Goal: Find contact information: Find contact information

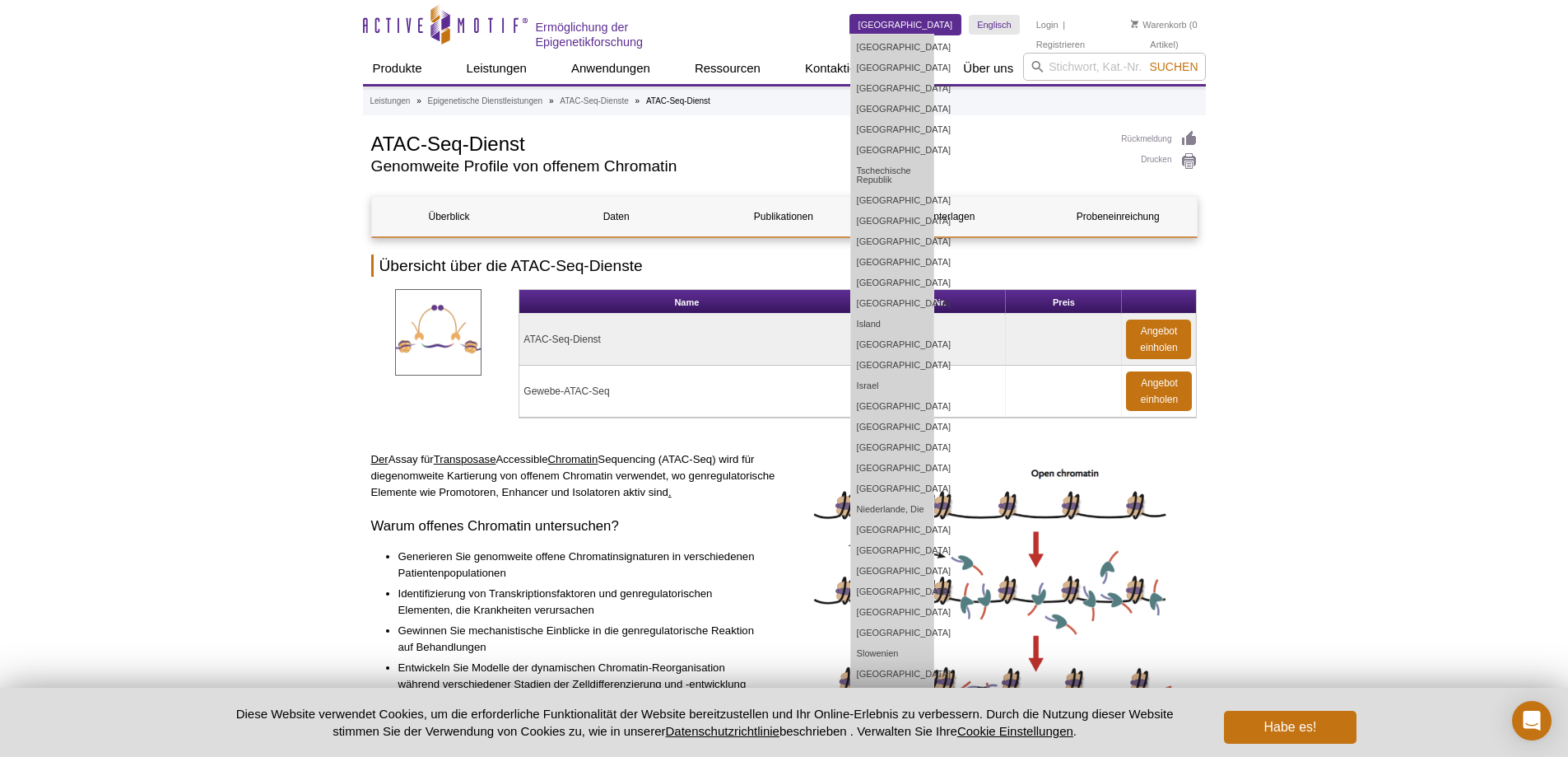
click at [916, 27] on font "[GEOGRAPHIC_DATA]" at bounding box center [906, 25] width 94 height 10
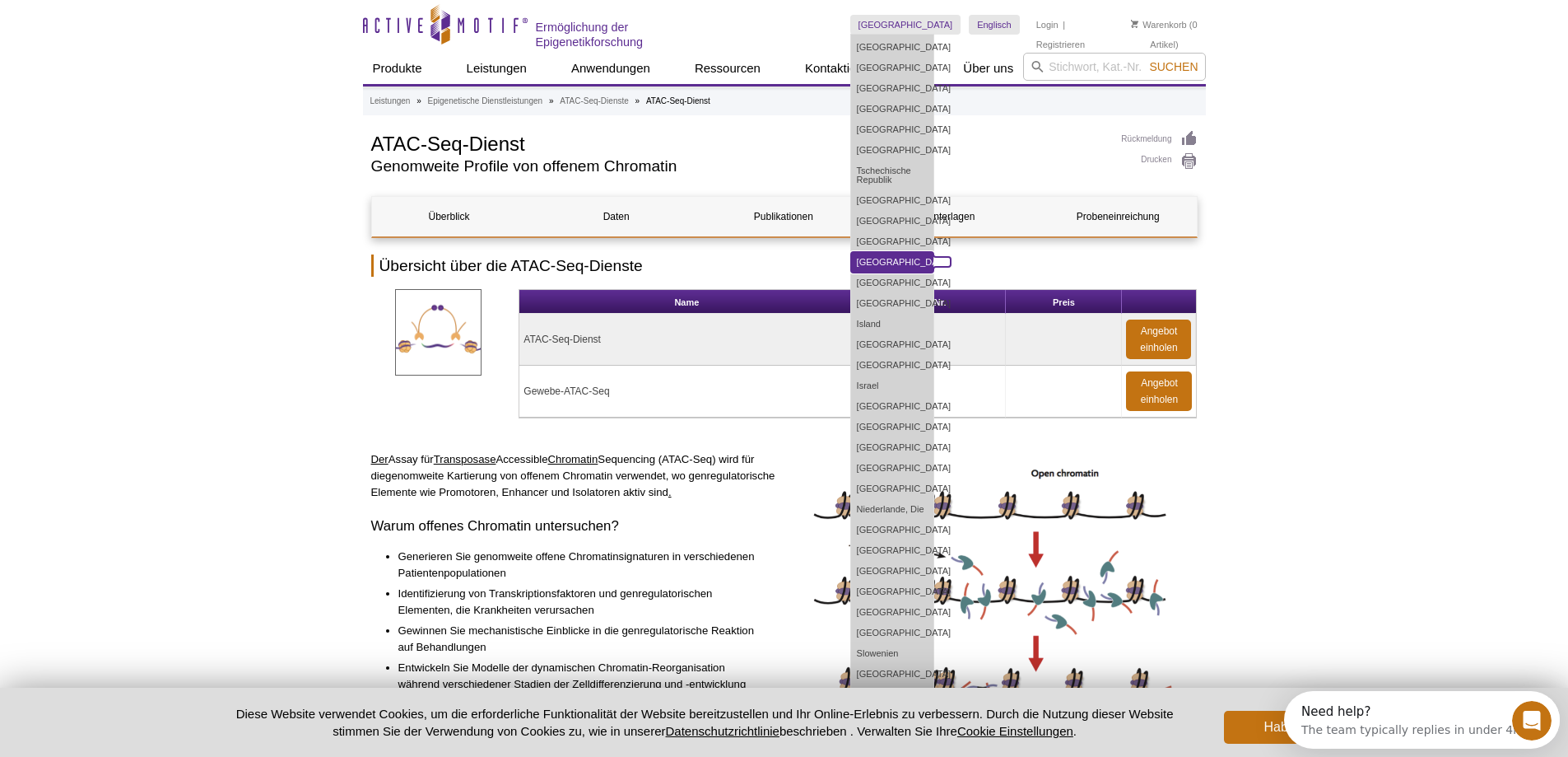
click at [925, 255] on link "[GEOGRAPHIC_DATA]" at bounding box center [892, 262] width 82 height 21
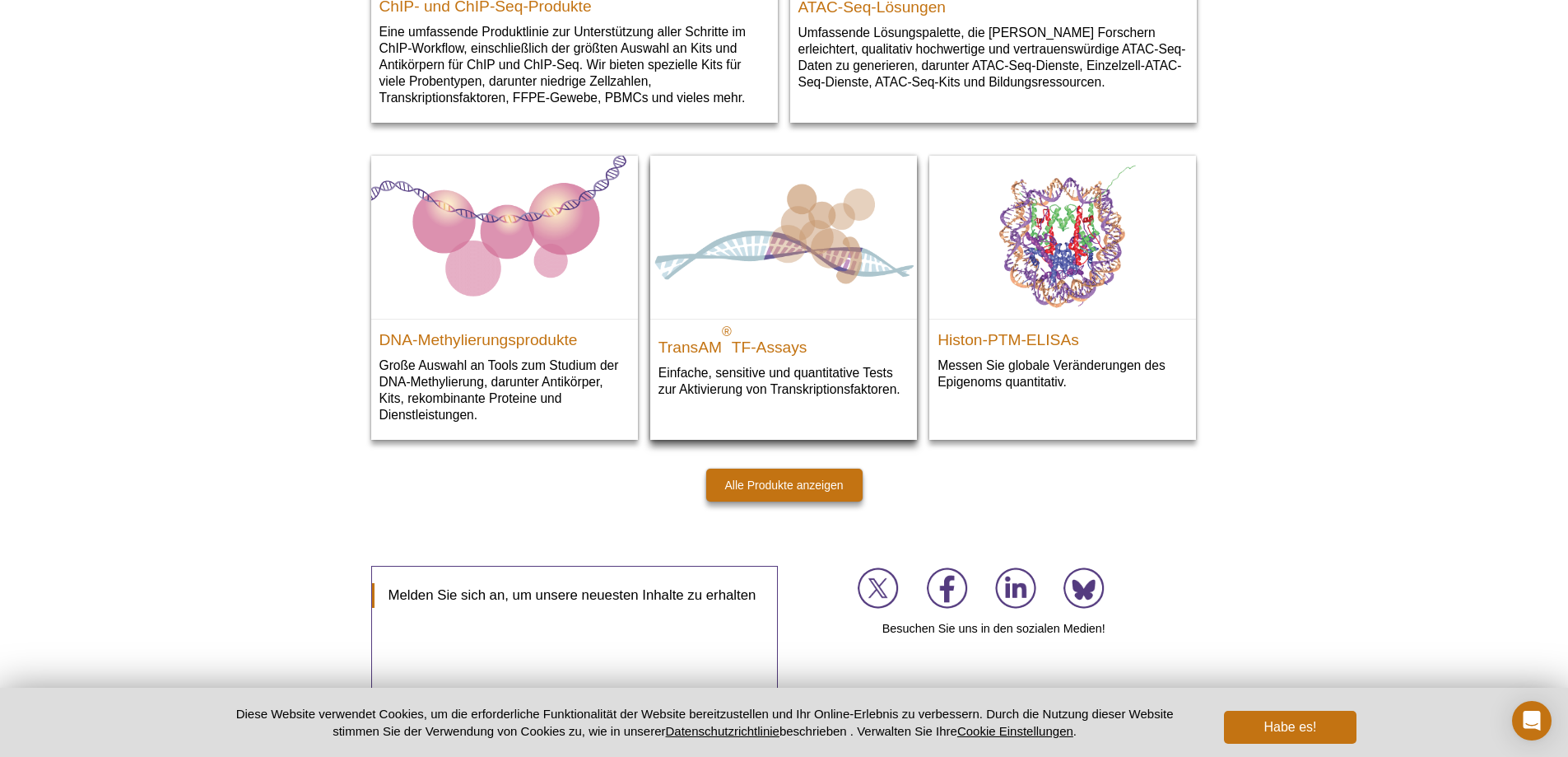
scroll to position [2426, 0]
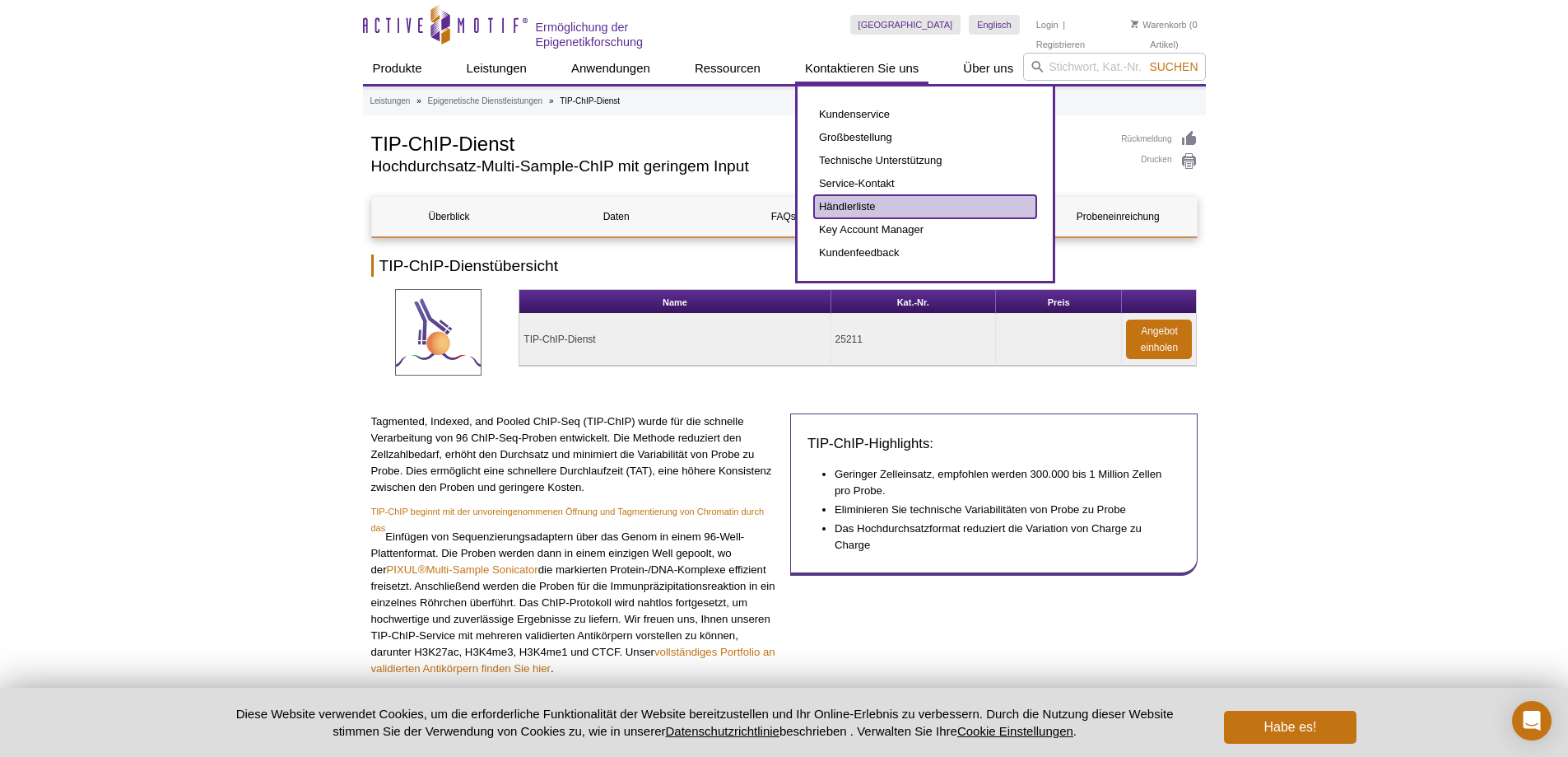
click at [852, 208] on font "Händlerliste" at bounding box center [847, 206] width 57 height 12
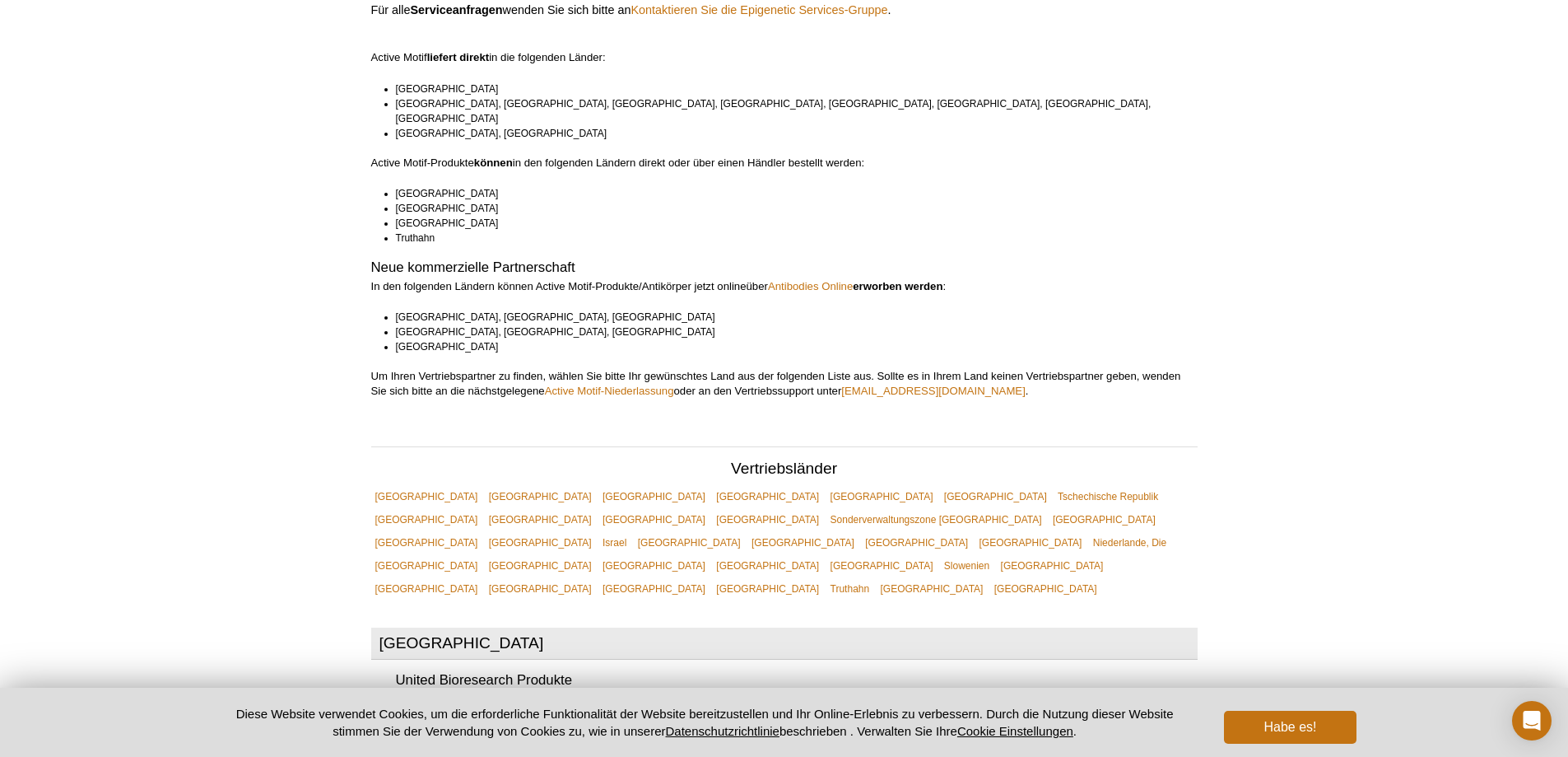
scroll to position [165, 0]
click at [819, 512] on font "[GEOGRAPHIC_DATA]" at bounding box center [767, 518] width 103 height 12
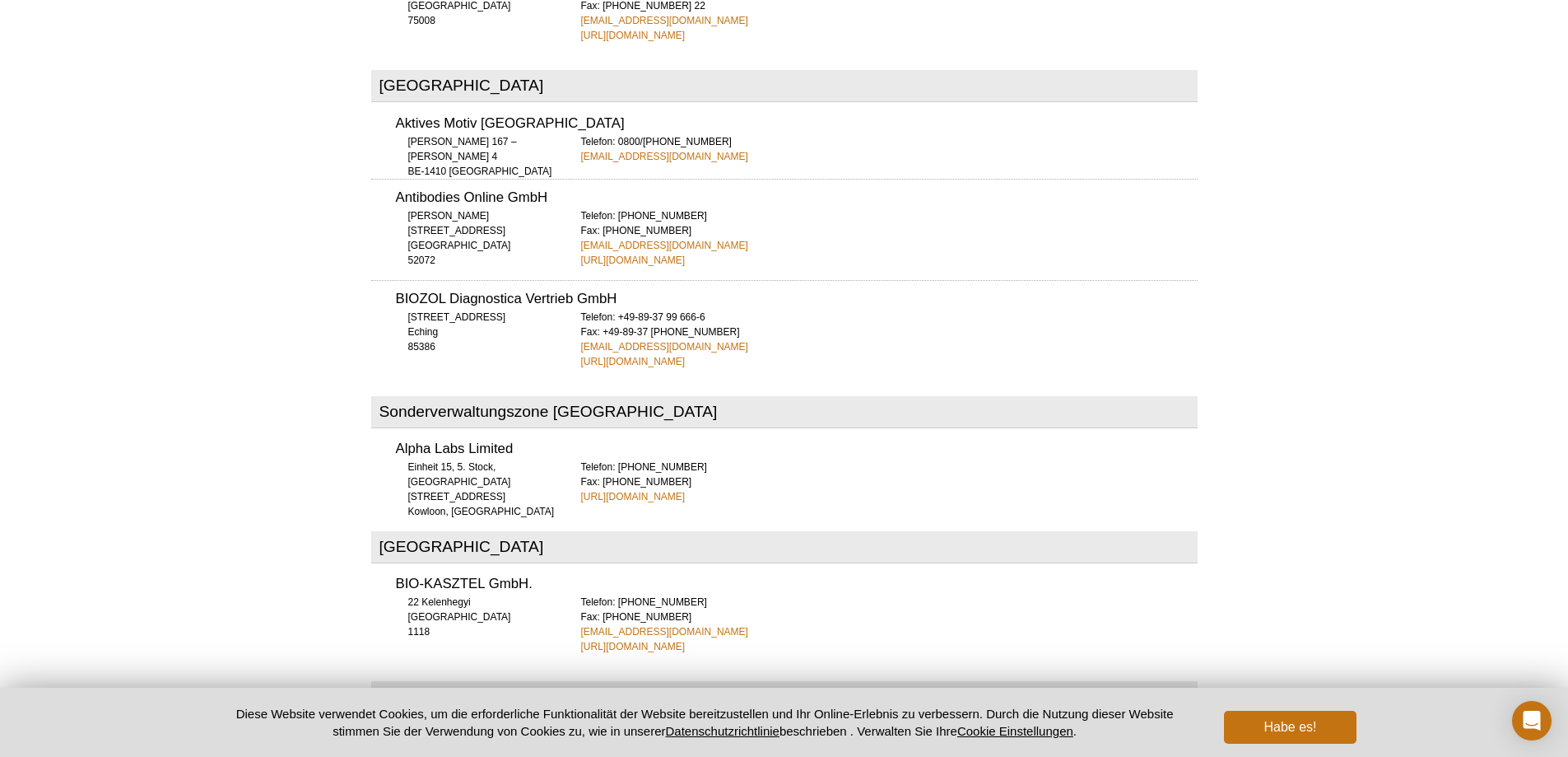
scroll to position [2302, 0]
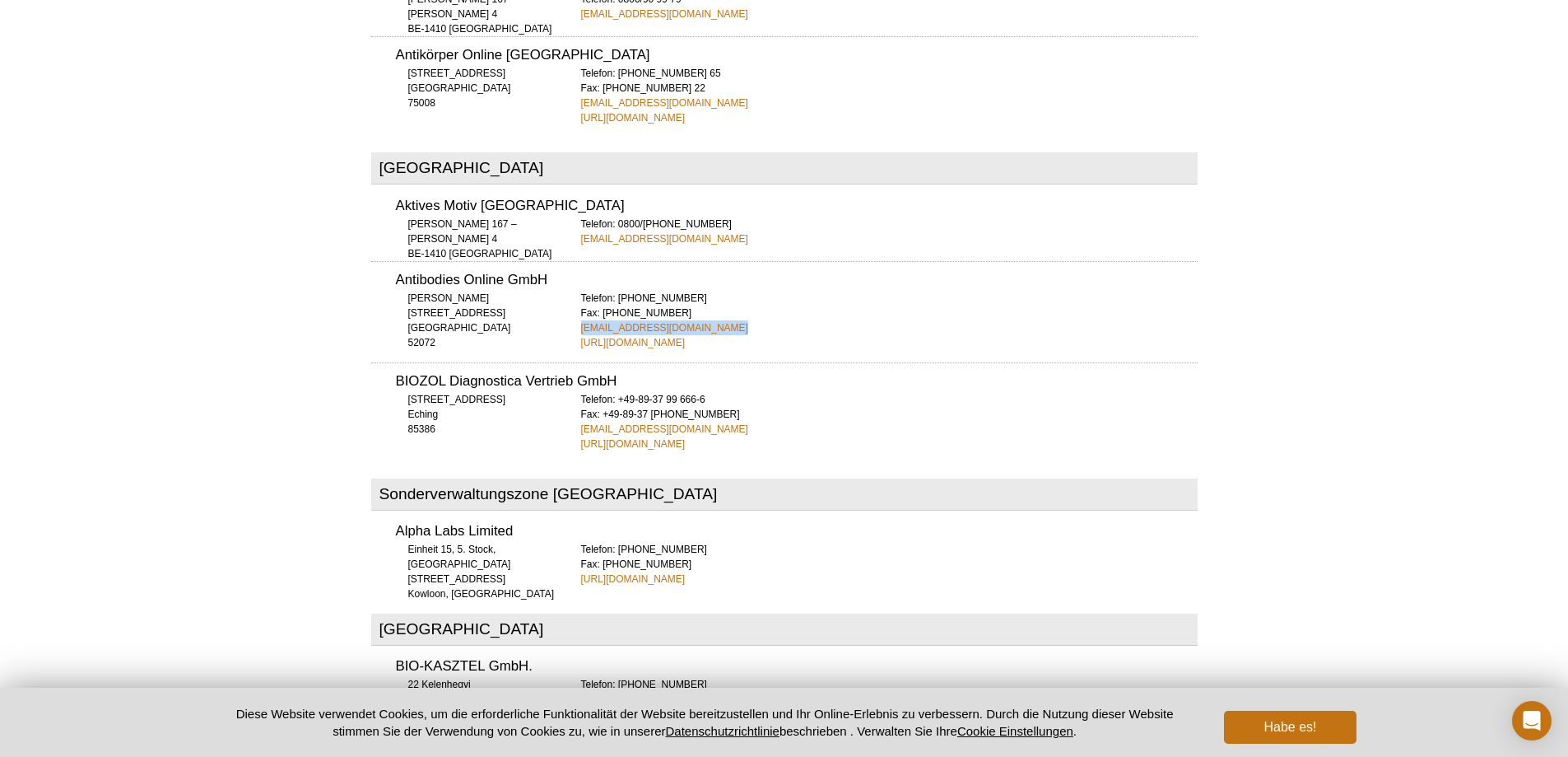
drag, startPoint x: 730, startPoint y: 258, endPoint x: 582, endPoint y: 255, distance: 148.0
click at [582, 291] on div "Telefon: +49 (0)241 95 163 153 Fax: +49 (0)241 95 163 155 orders@antikoerper-on…" at bounding box center [889, 321] width 617 height 60
copy font "orders@antikoerper-online.de"
click at [974, 524] on h3 "Alpha Labs Limited" at bounding box center [796, 531] width 801 height 14
drag, startPoint x: 737, startPoint y: 171, endPoint x: 579, endPoint y: 170, distance: 158.0
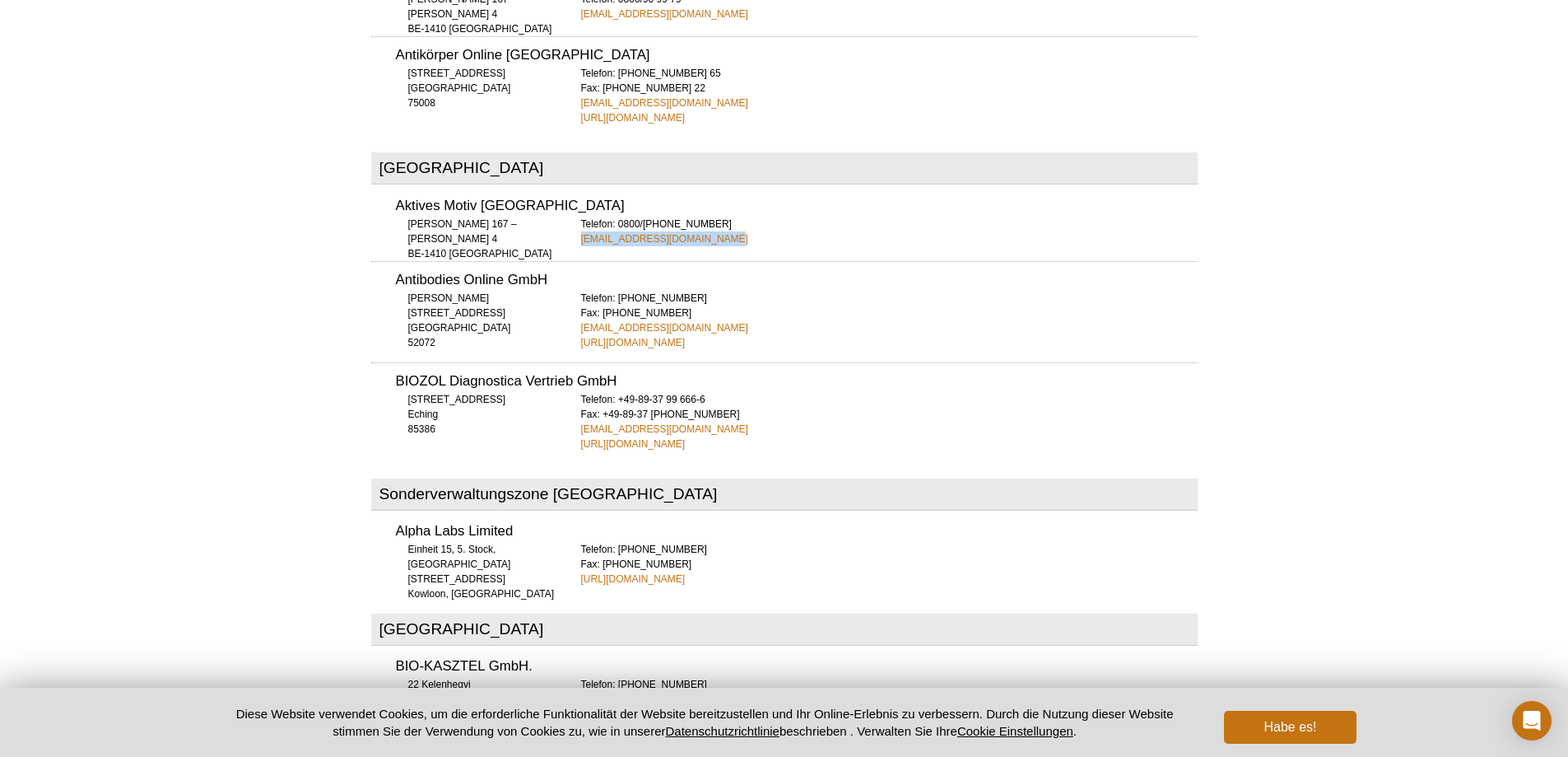
click at [579, 187] on div "Aktives Motiv Europa Drève Richelle 167 – Zimmer 4 BE-1410 Waterloo Telefon: 08…" at bounding box center [784, 216] width 826 height 59
copy font "euro-orders@activemotif.com"
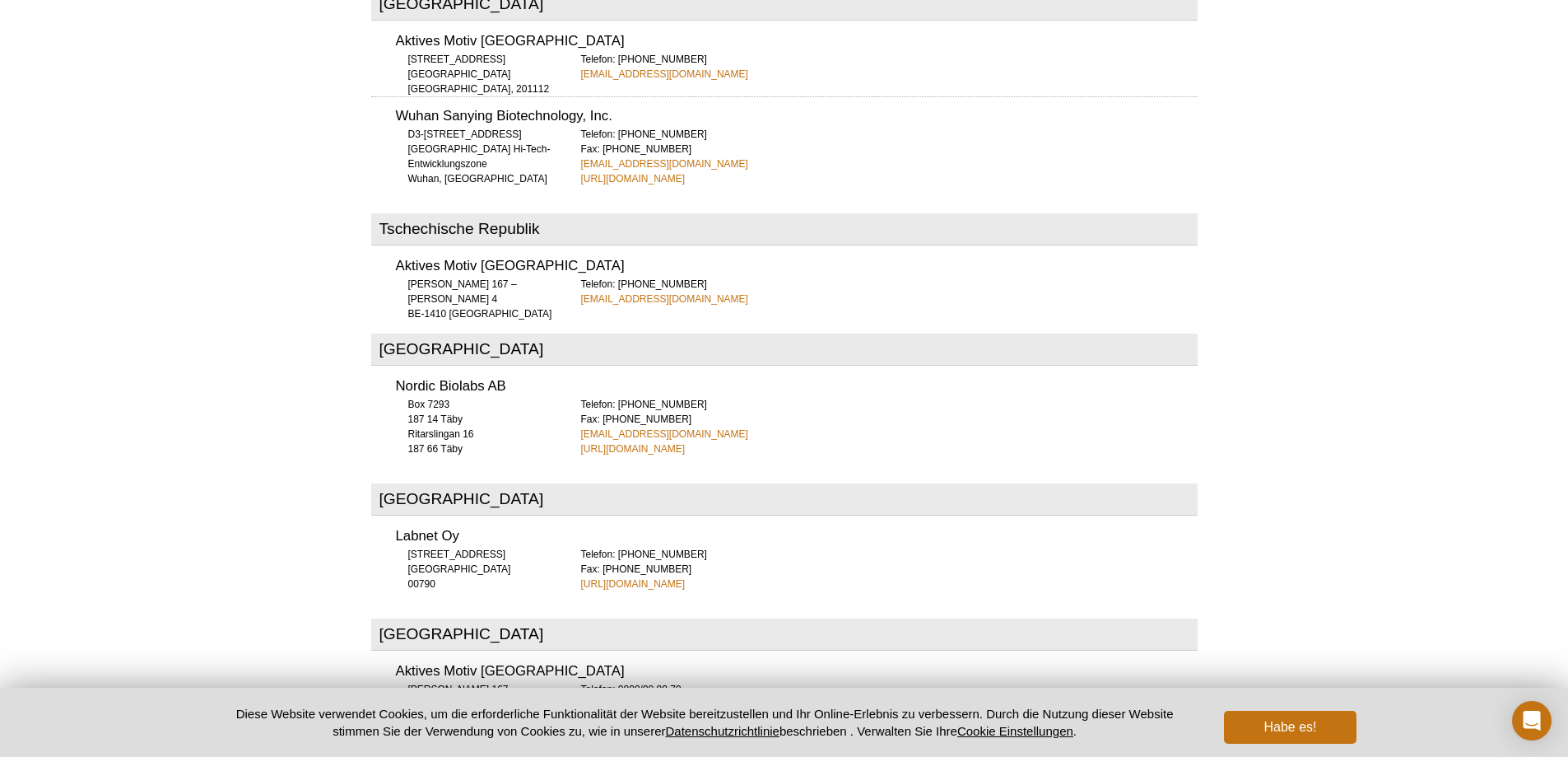
scroll to position [1478, 0]
